Goal: Navigation & Orientation: Find specific page/section

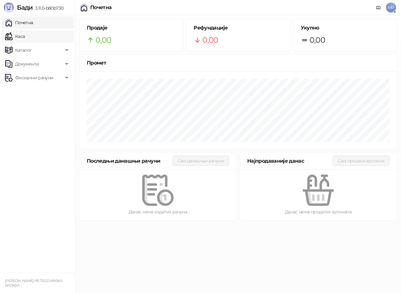
click at [21, 37] on link "Каса" at bounding box center [15, 36] width 20 height 13
click at [26, 23] on link "Почетна" at bounding box center [19, 22] width 28 height 13
drag, startPoint x: 21, startPoint y: 37, endPoint x: 22, endPoint y: 23, distance: 14.4
click at [21, 37] on link "Каса" at bounding box center [15, 36] width 20 height 13
click at [22, 23] on link "Почетна" at bounding box center [19, 22] width 28 height 13
